Goal: Task Accomplishment & Management: Manage account settings

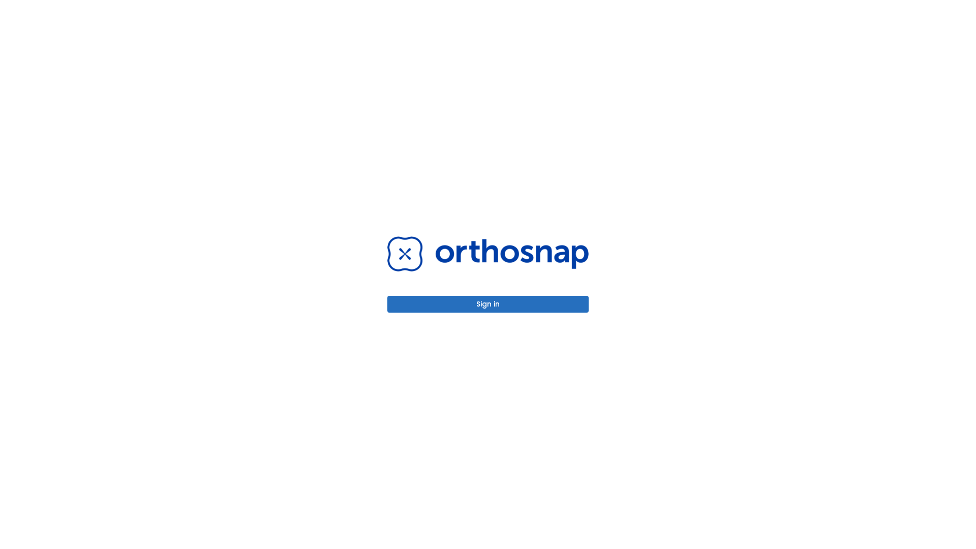
click at [488, 304] on button "Sign in" at bounding box center [487, 304] width 201 height 17
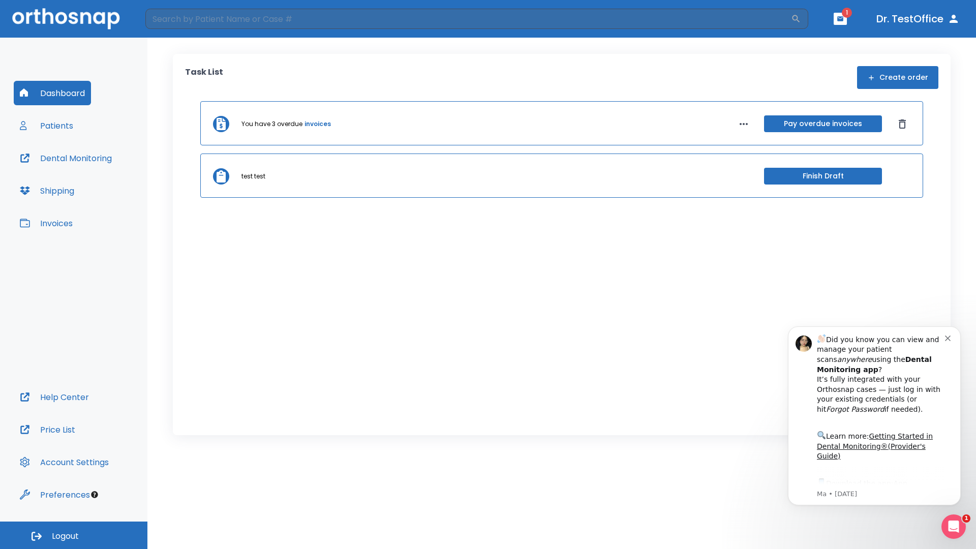
click at [74, 535] on span "Logout" at bounding box center [65, 536] width 27 height 11
